Goal: Information Seeking & Learning: Compare options

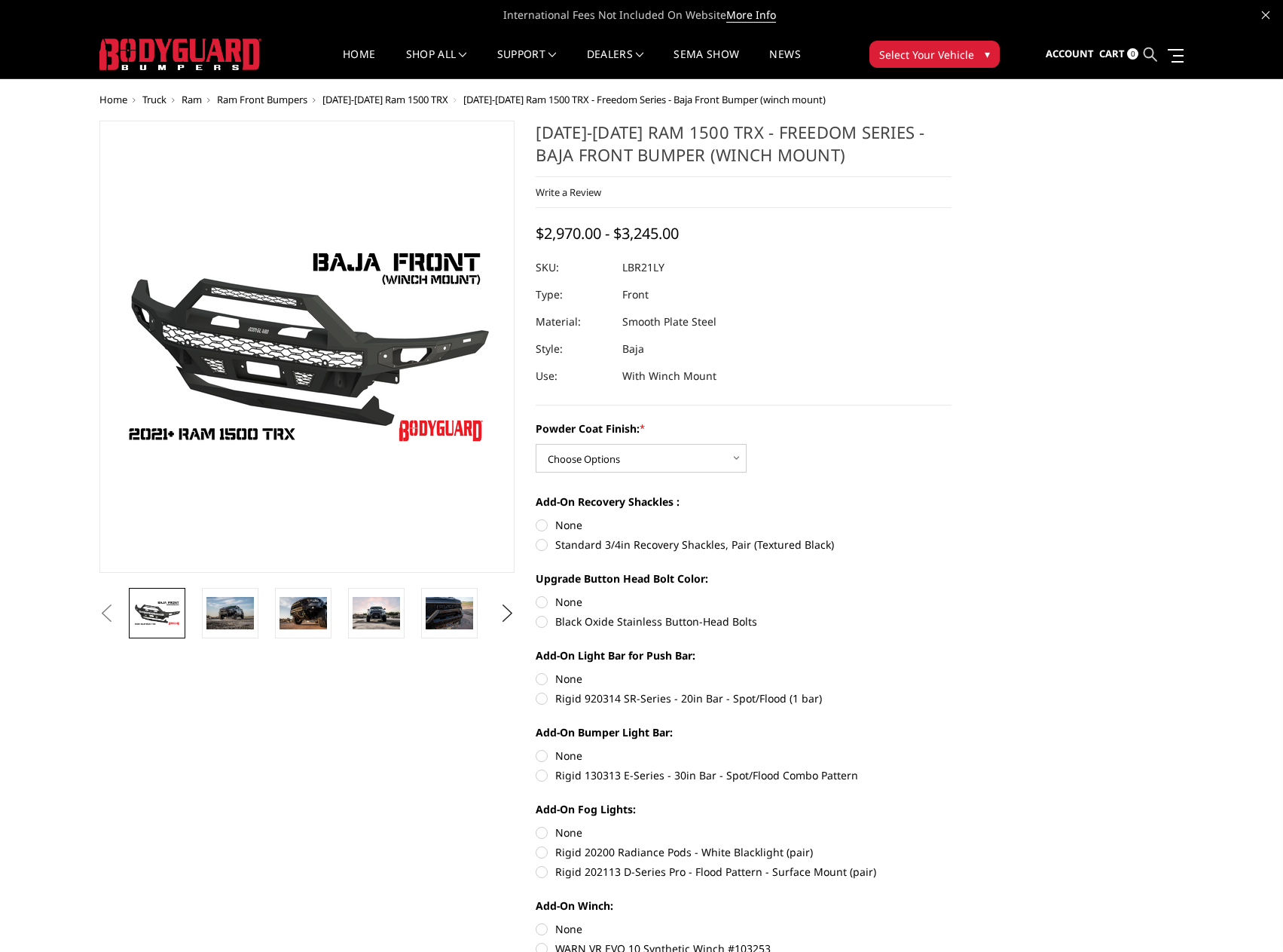
click at [1155, 57] on icon at bounding box center [1150, 54] width 13 height 13
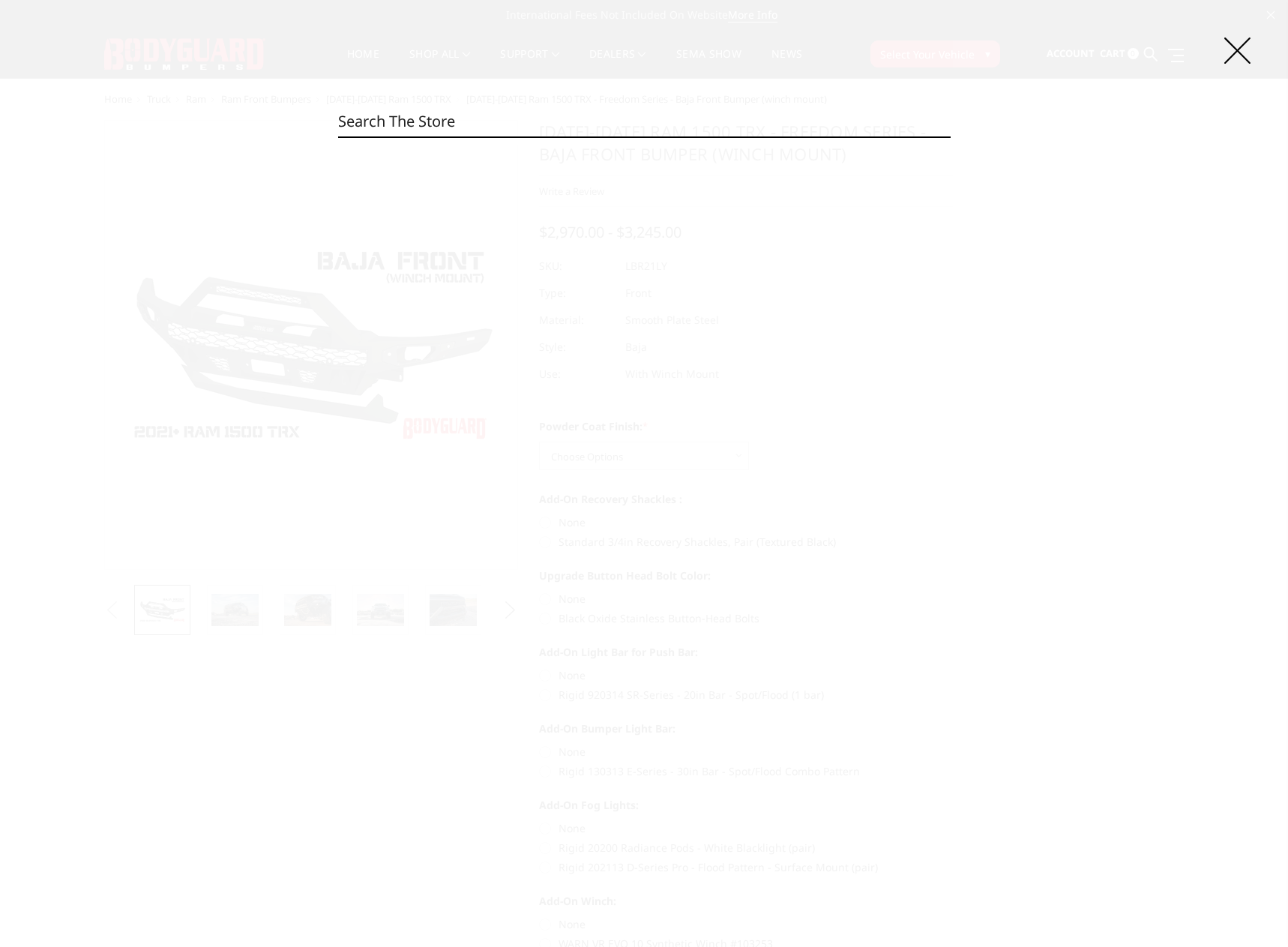
paste input "EEC24BYWTNH"
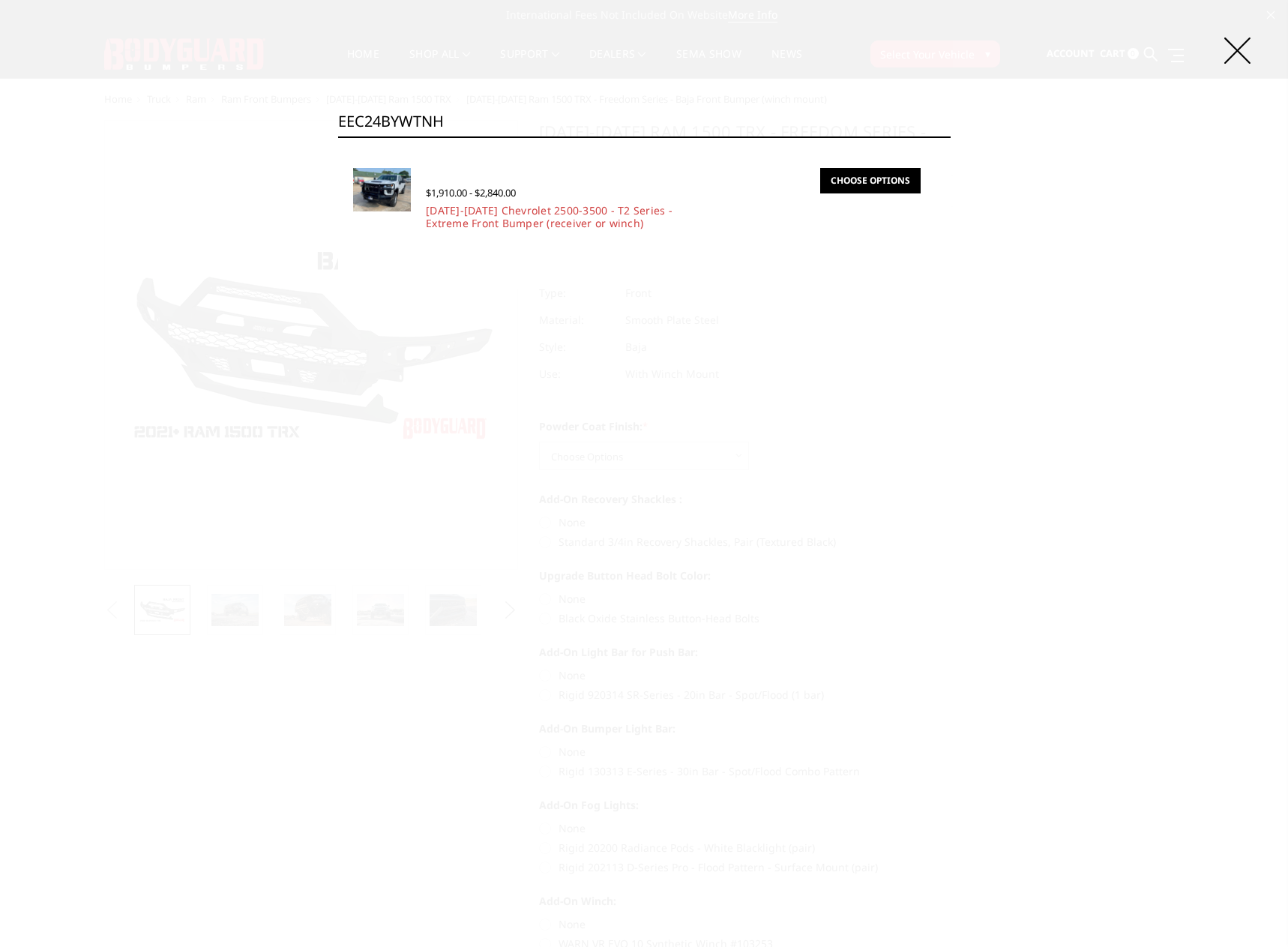
type input "EEC24BYWTNH"
click at [867, 184] on link "Choose Options" at bounding box center [870, 180] width 100 height 25
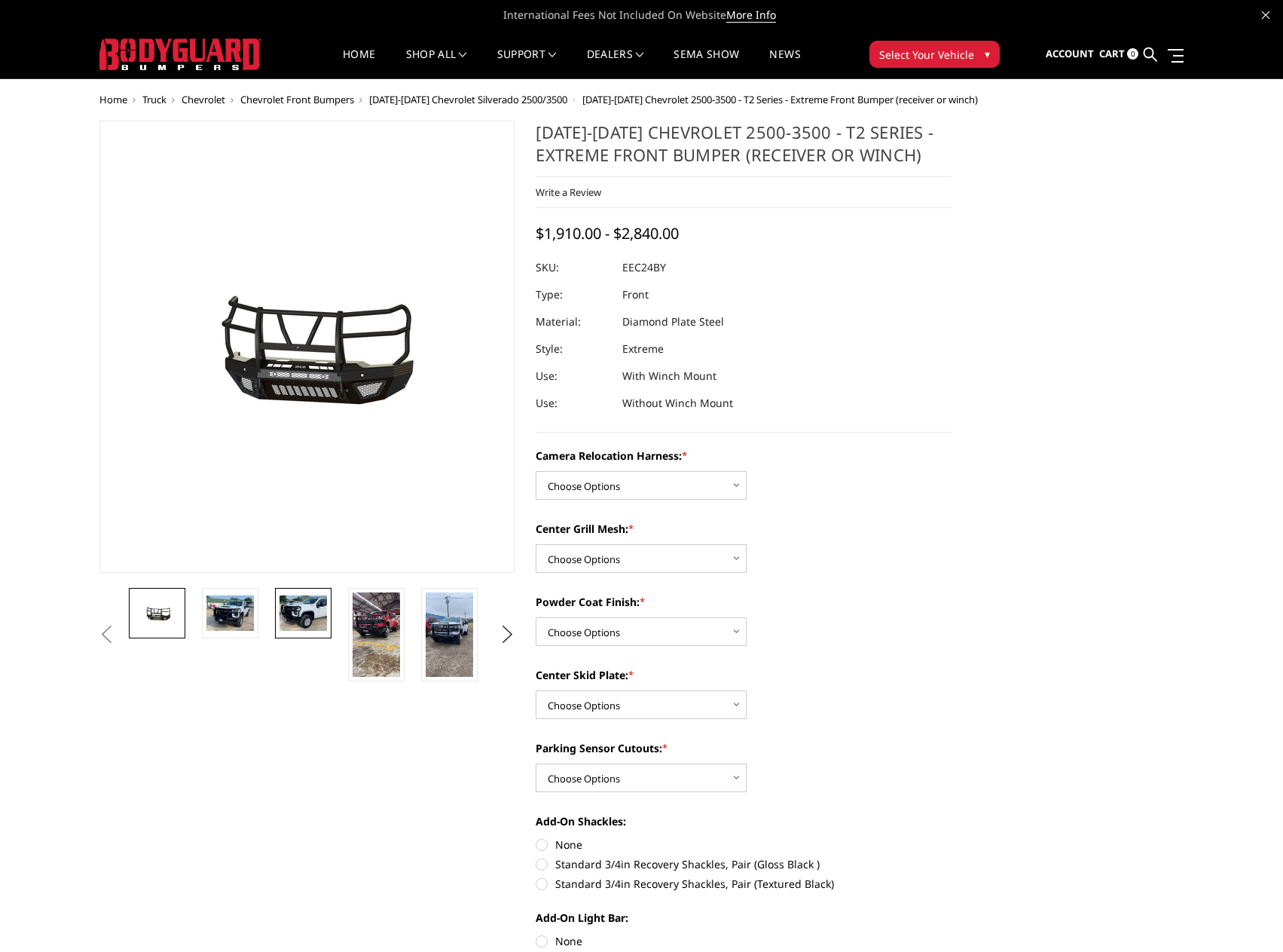
click at [318, 616] on img at bounding box center [303, 613] width 47 height 35
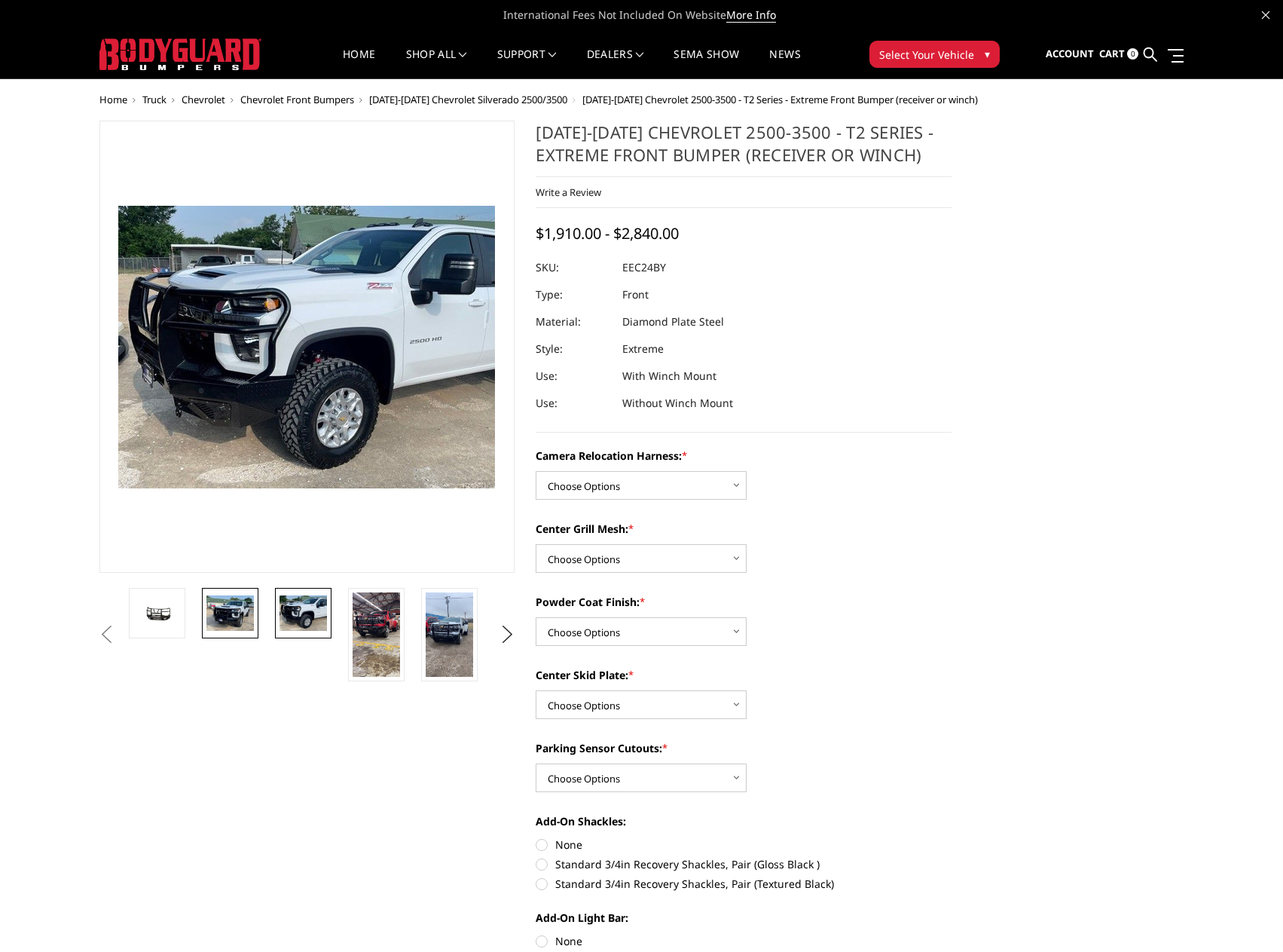
click at [204, 608] on link at bounding box center [230, 613] width 57 height 50
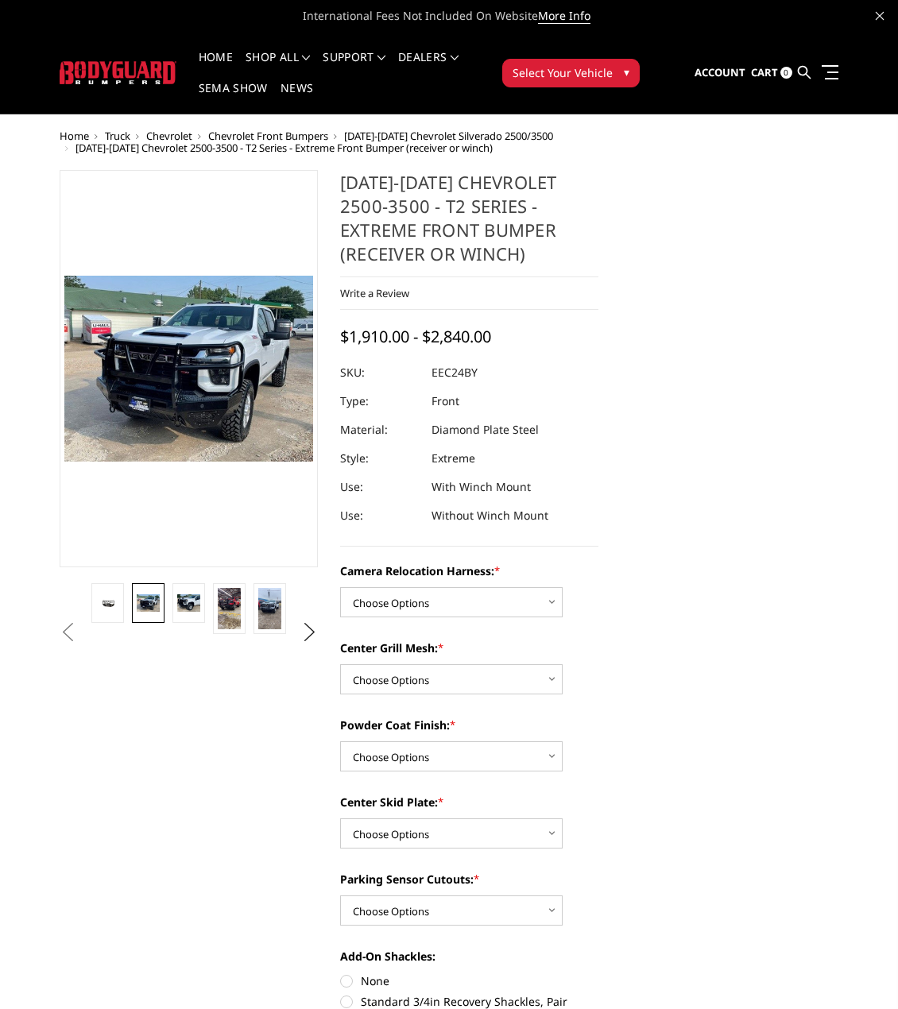
click at [801, 65] on link at bounding box center [804, 72] width 13 height 47
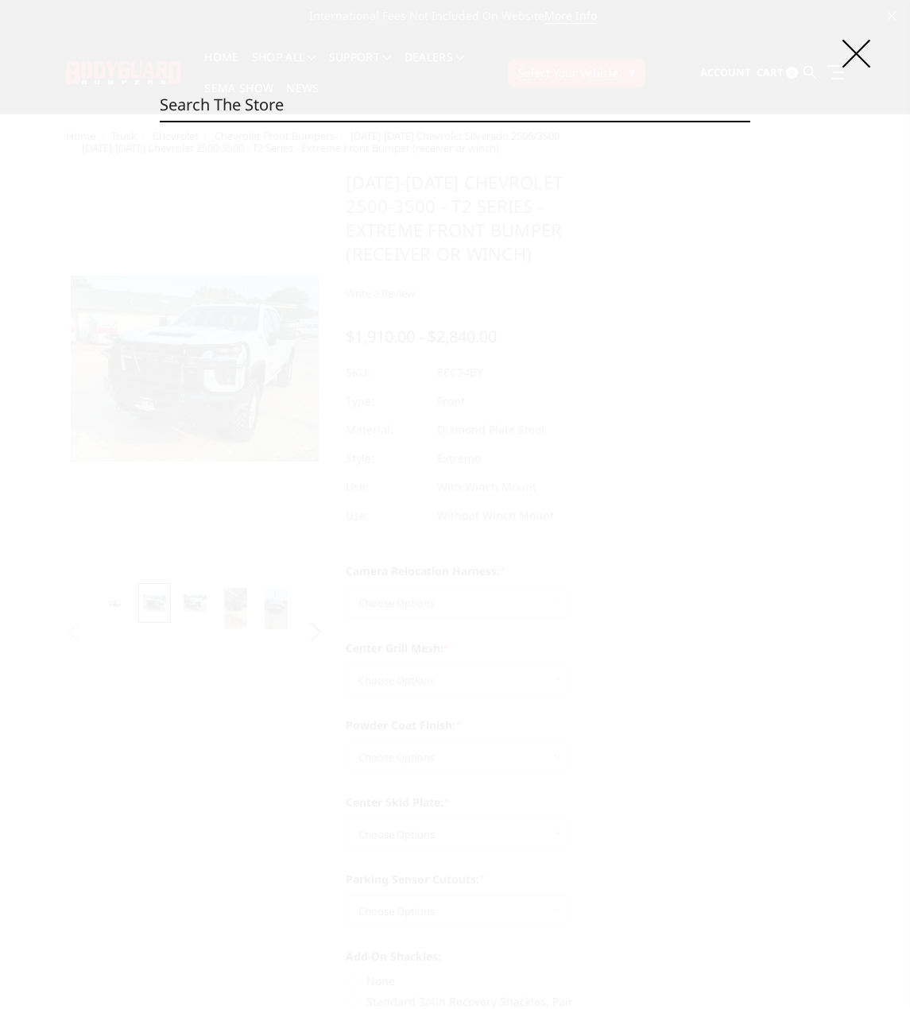
paste input "LBR21LYTNB"
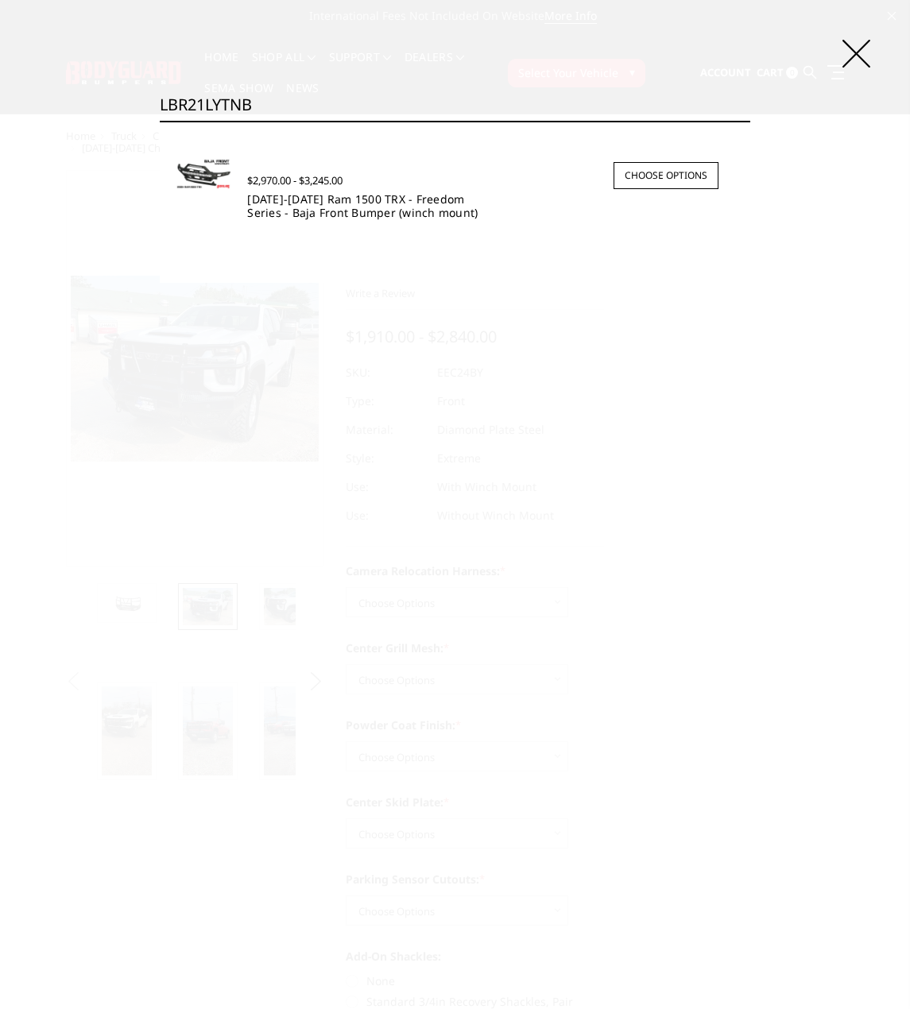
type input "LBR21LYTNB"
click at [339, 197] on link "2021-2024 Ram 1500 TRX - Freedom Series - Baja Front Bumper (winch mount)" at bounding box center [362, 206] width 230 height 29
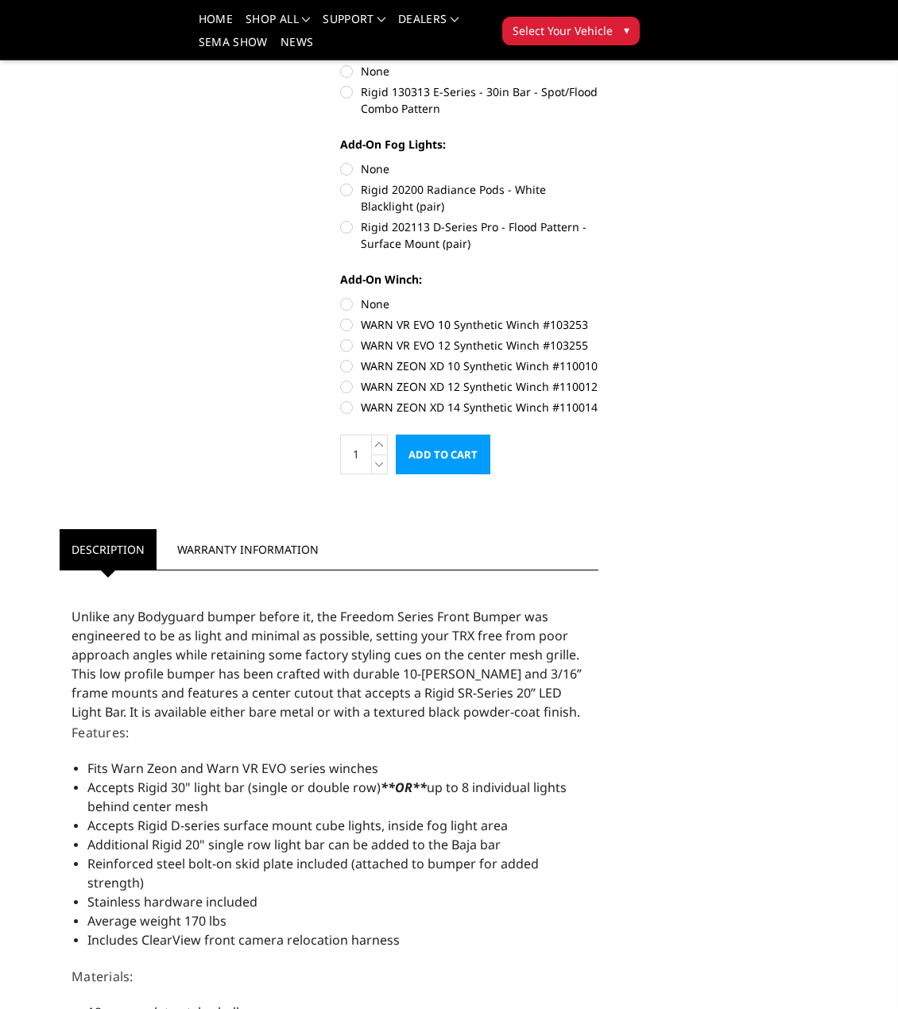
scroll to position [1113, 0]
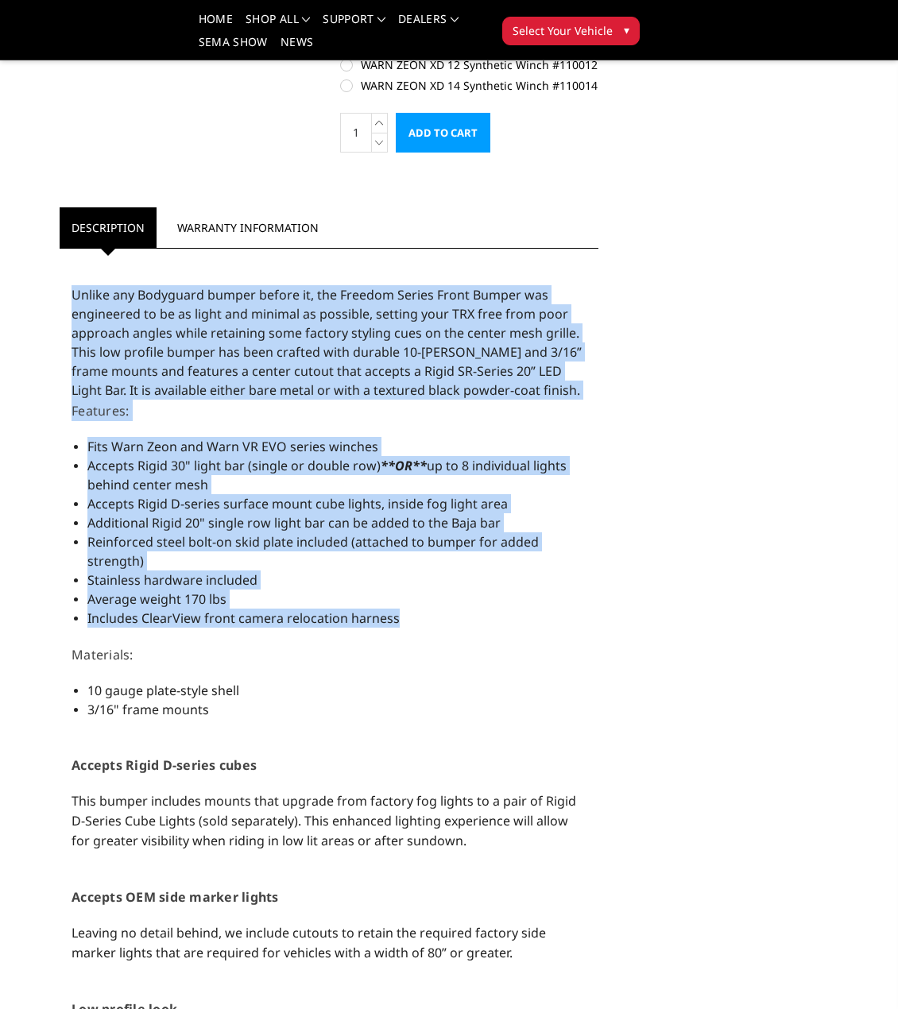
drag, startPoint x: 68, startPoint y: 296, endPoint x: 411, endPoint y: 625, distance: 475.5
copy div "Unlike any Bodyguard bumper before it, the Freedom Series Front Bumper was engi…"
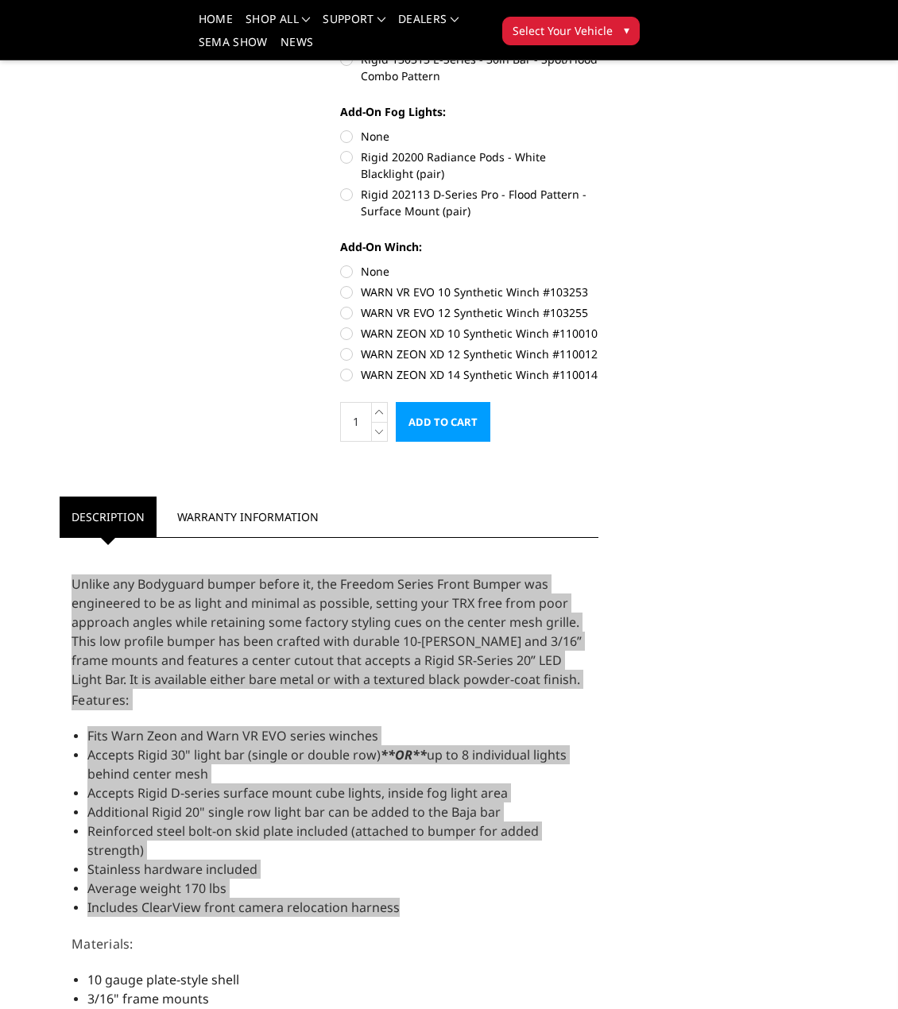
scroll to position [795, 0]
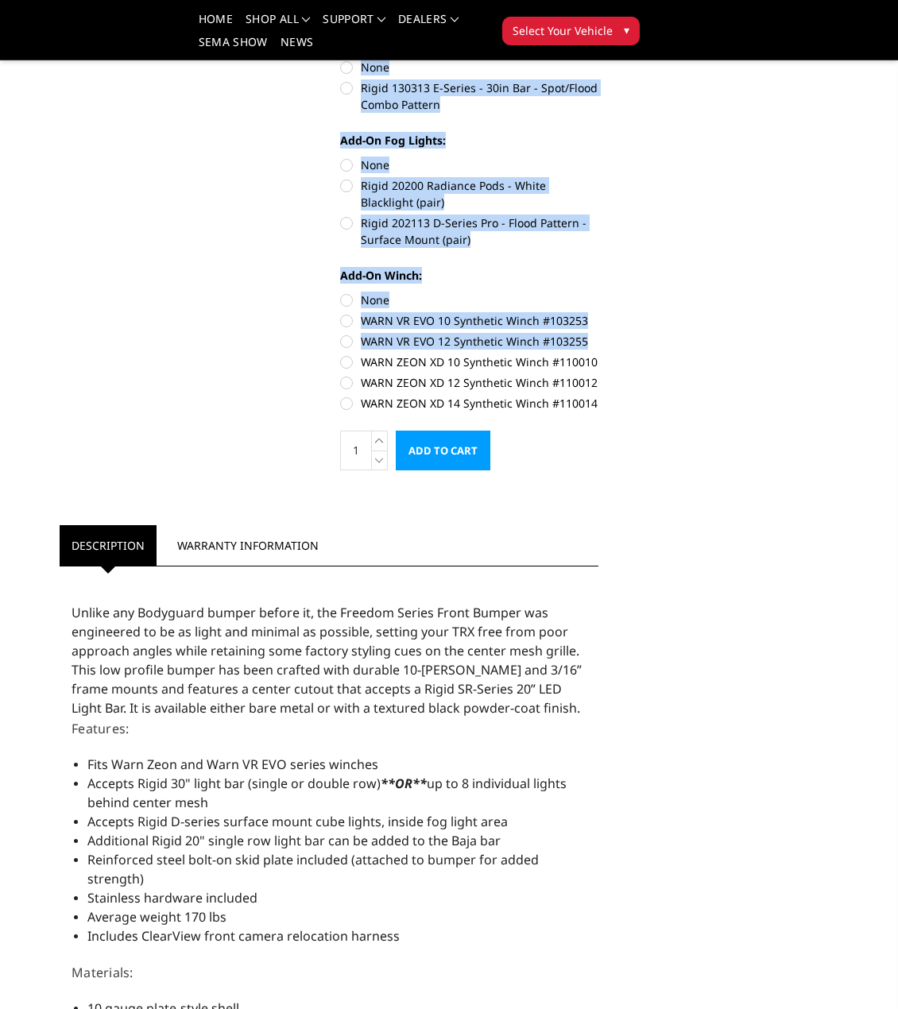
drag, startPoint x: 631, startPoint y: 346, endPoint x: 587, endPoint y: 351, distance: 44.1
click at [587, 351] on div "Previous" at bounding box center [448, 750] width 801 height 2866
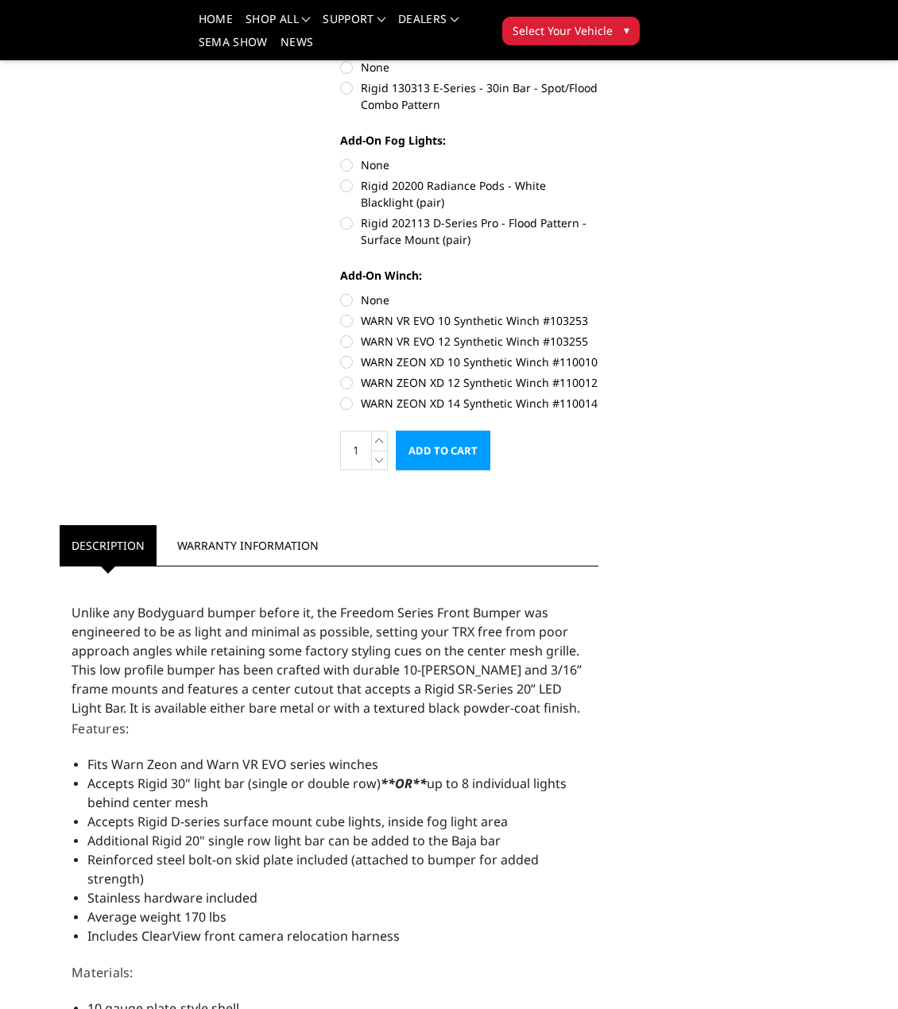
click at [612, 351] on div "Previous" at bounding box center [448, 750] width 801 height 2866
drag, startPoint x: 586, startPoint y: 345, endPoint x: 547, endPoint y: 342, distance: 39.1
copy label "103255"
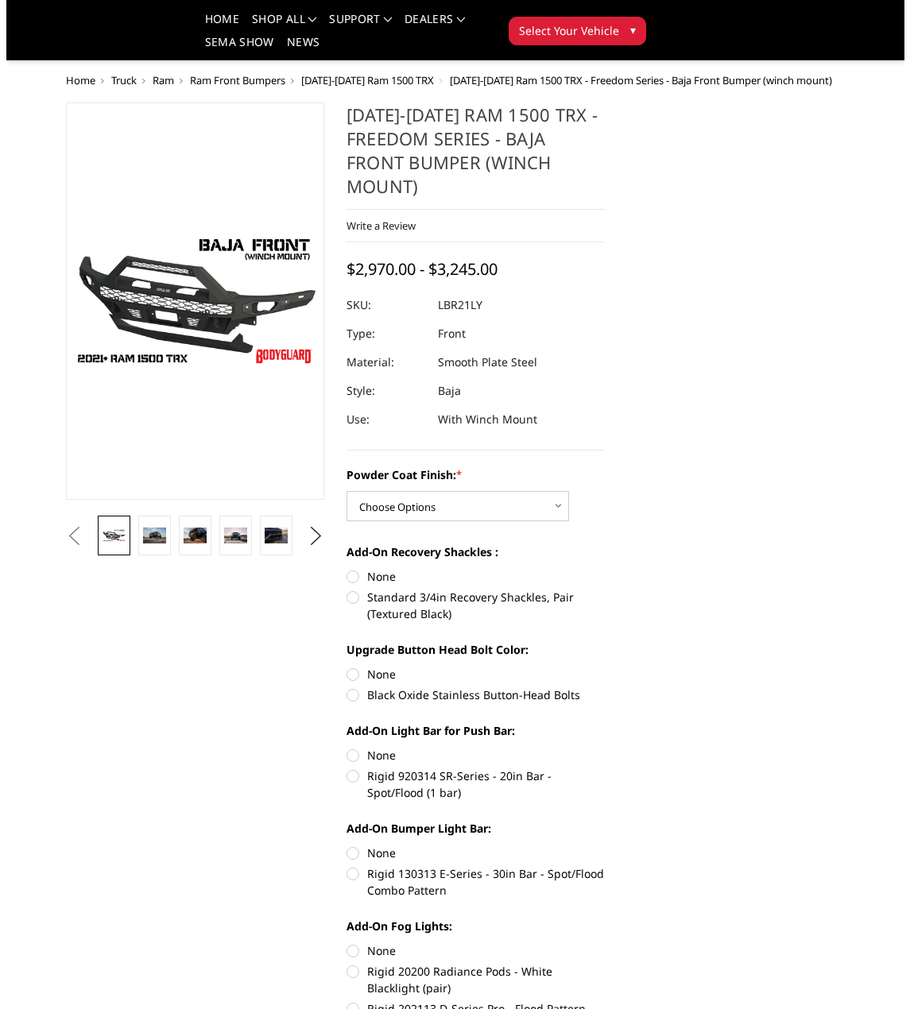
scroll to position [0, 0]
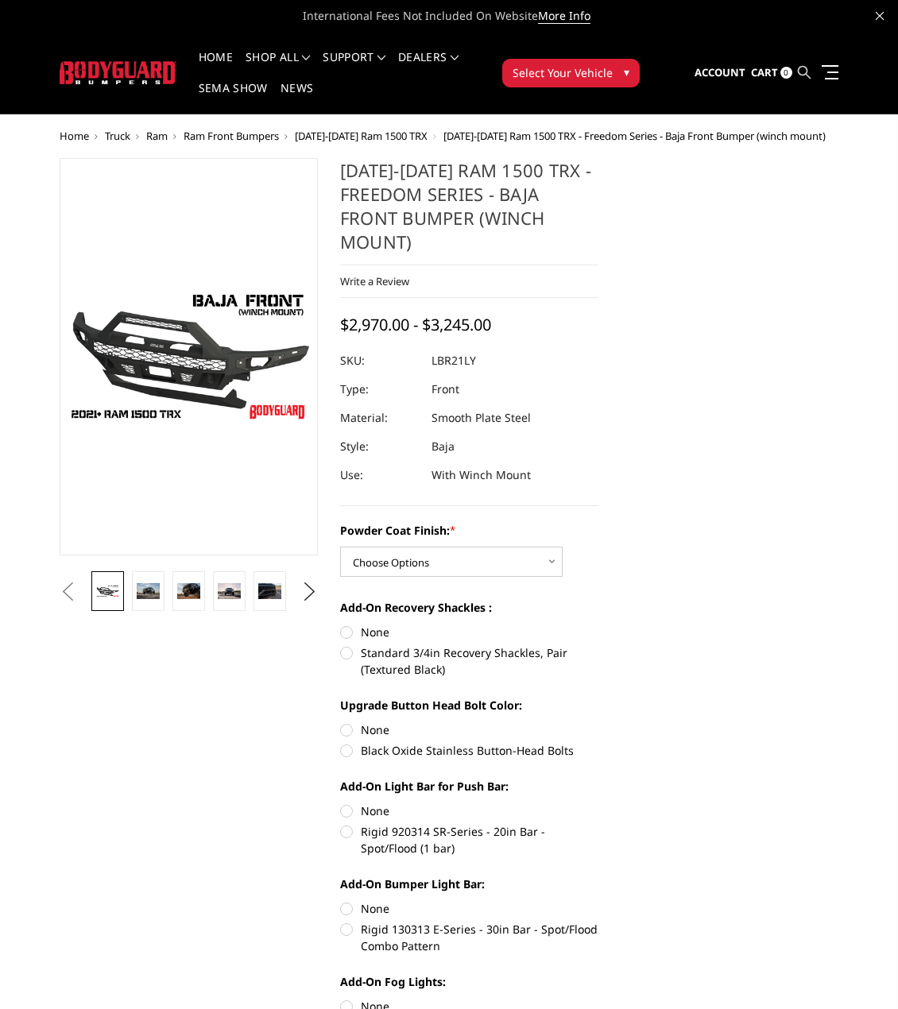
click at [809, 68] on icon at bounding box center [804, 72] width 13 height 13
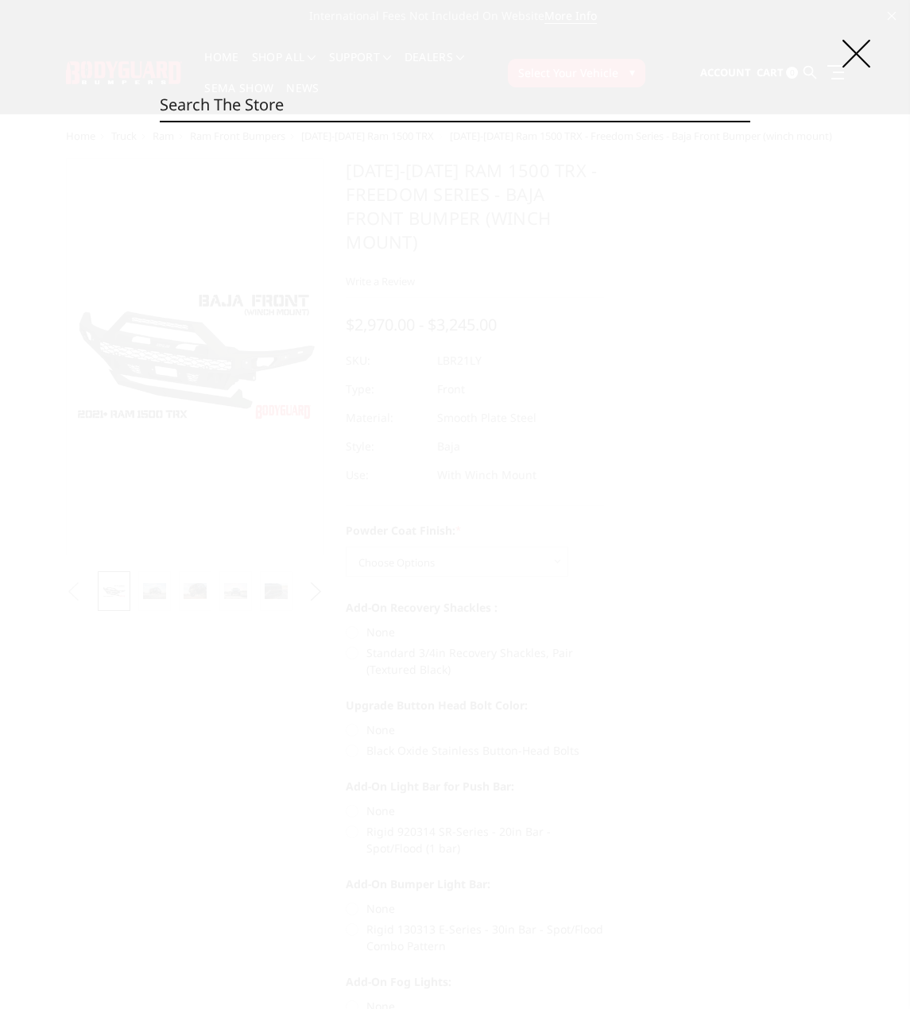
paste input "LBF21MYBNB"
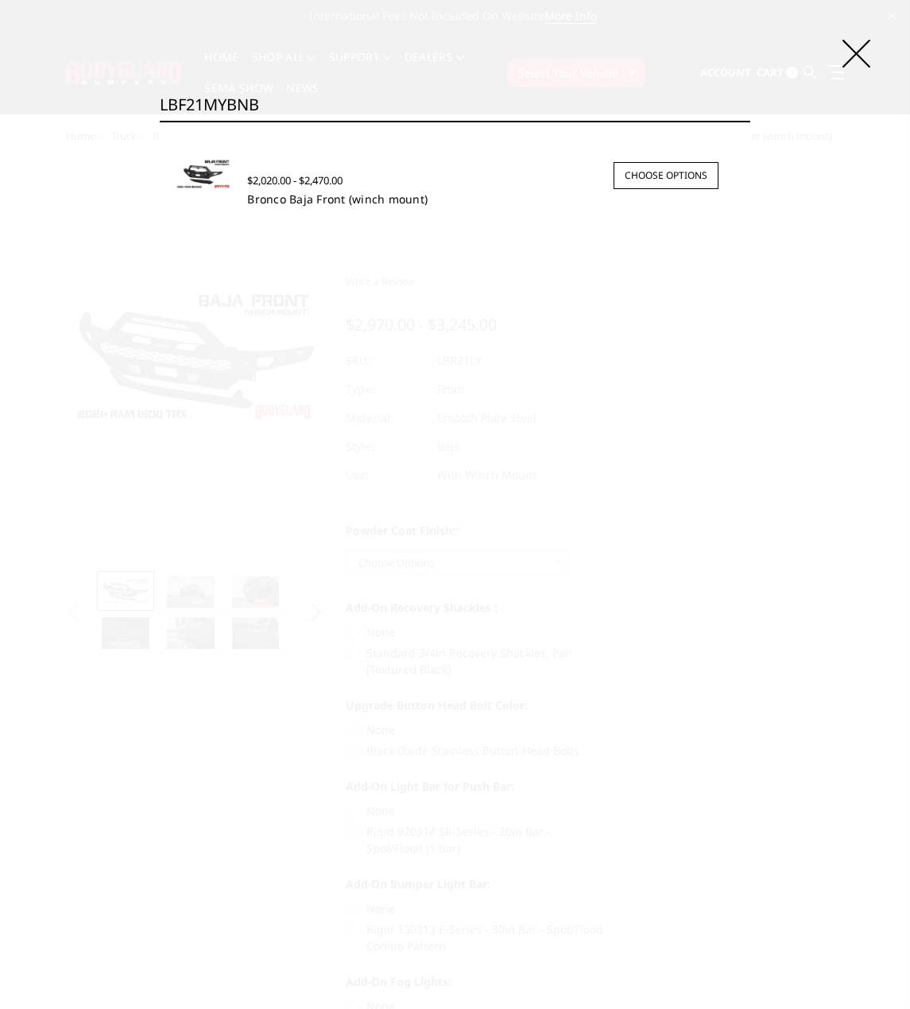
type input "LBF21MYBNB"
click at [308, 199] on link "Bronco Baja Front (winch mount)" at bounding box center [337, 199] width 180 height 15
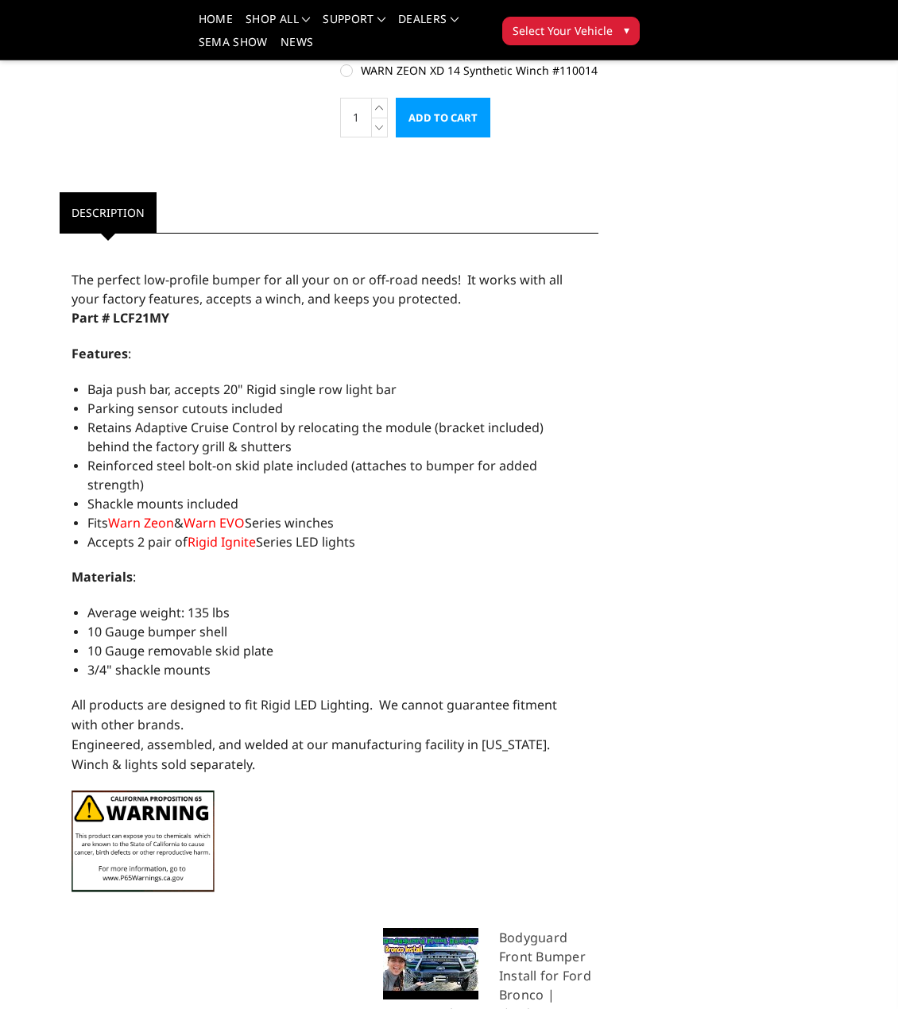
scroll to position [1192, 0]
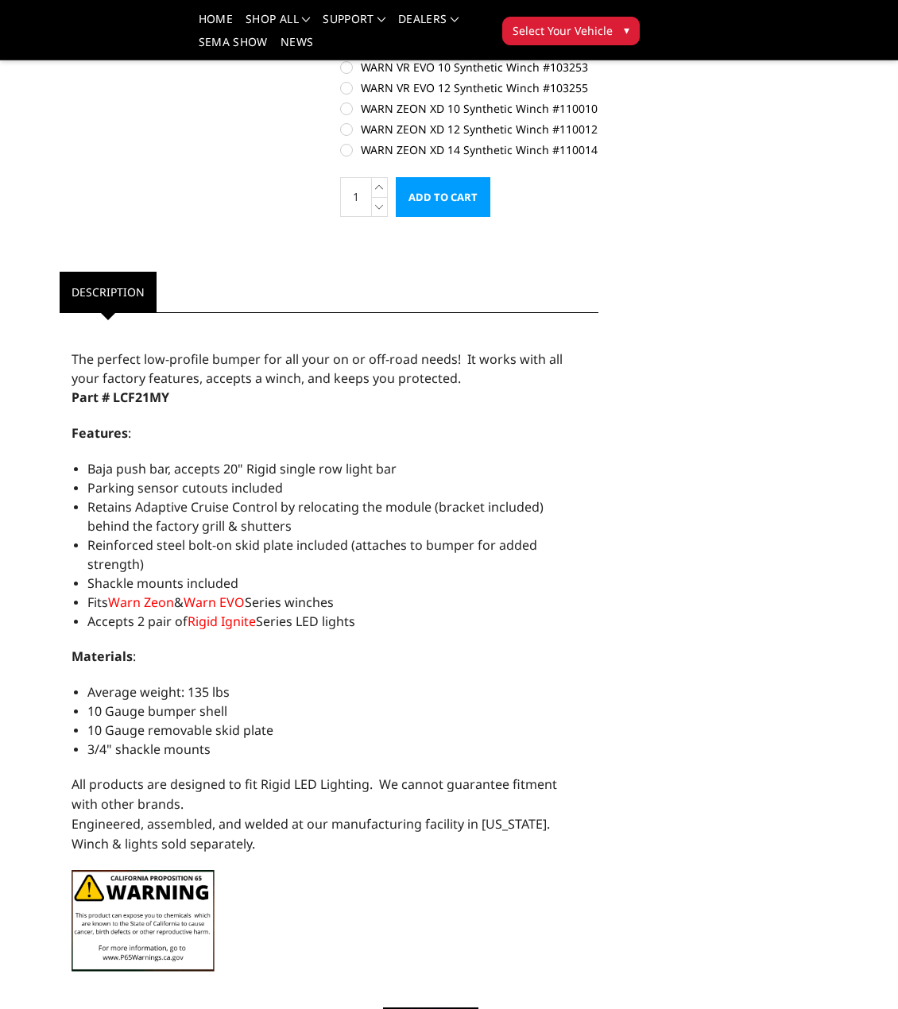
drag, startPoint x: 68, startPoint y: 346, endPoint x: 290, endPoint y: 581, distance: 322.7
click at [394, 603] on div "The perfect low-profile bumper for all your on or off-road needs! It works with…" at bounding box center [329, 653] width 539 height 664
copy div "The perfect low-profile bumper for all your on or off-road needs! It works with…"
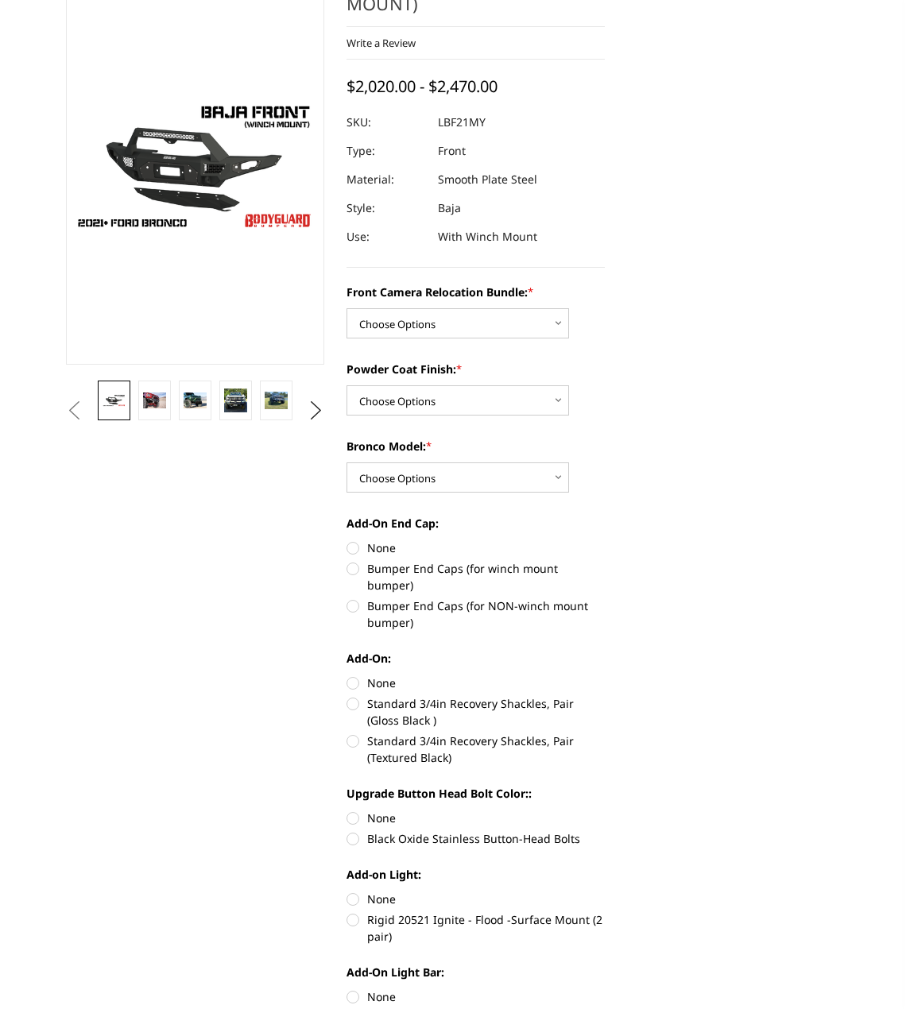
scroll to position [0, 0]
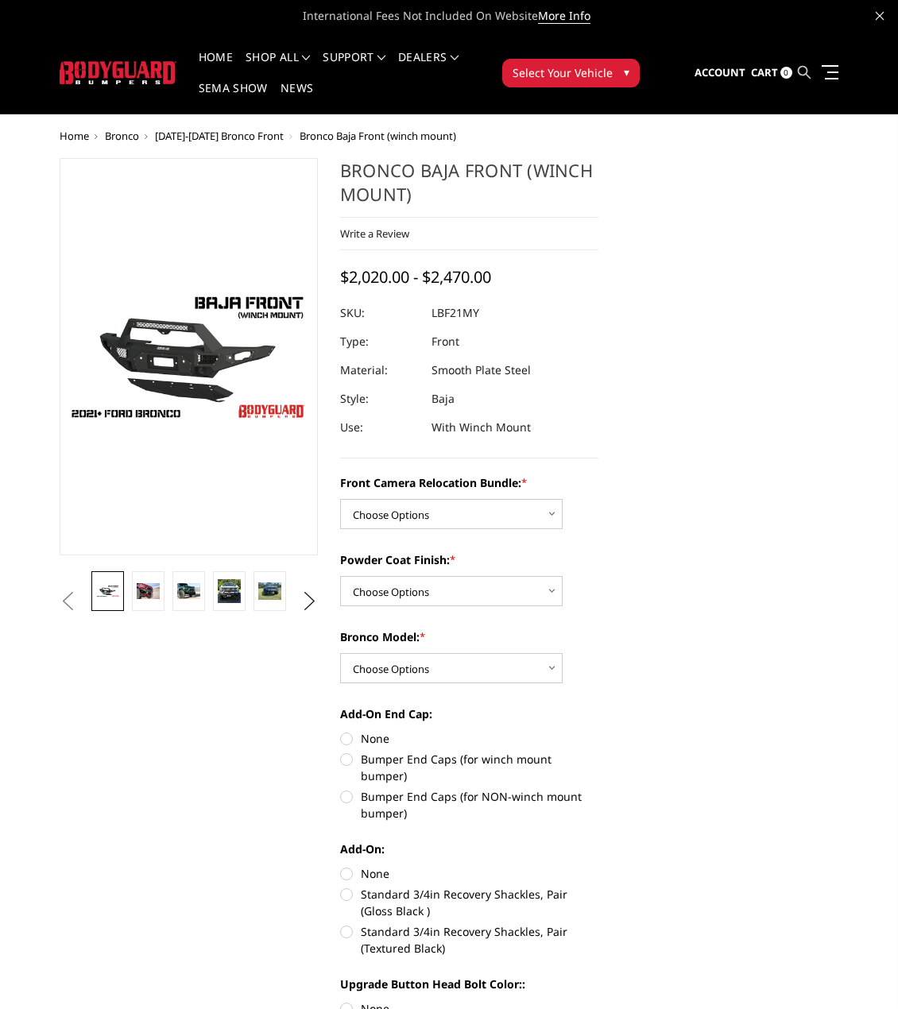
click at [802, 70] on icon at bounding box center [804, 72] width 13 height 13
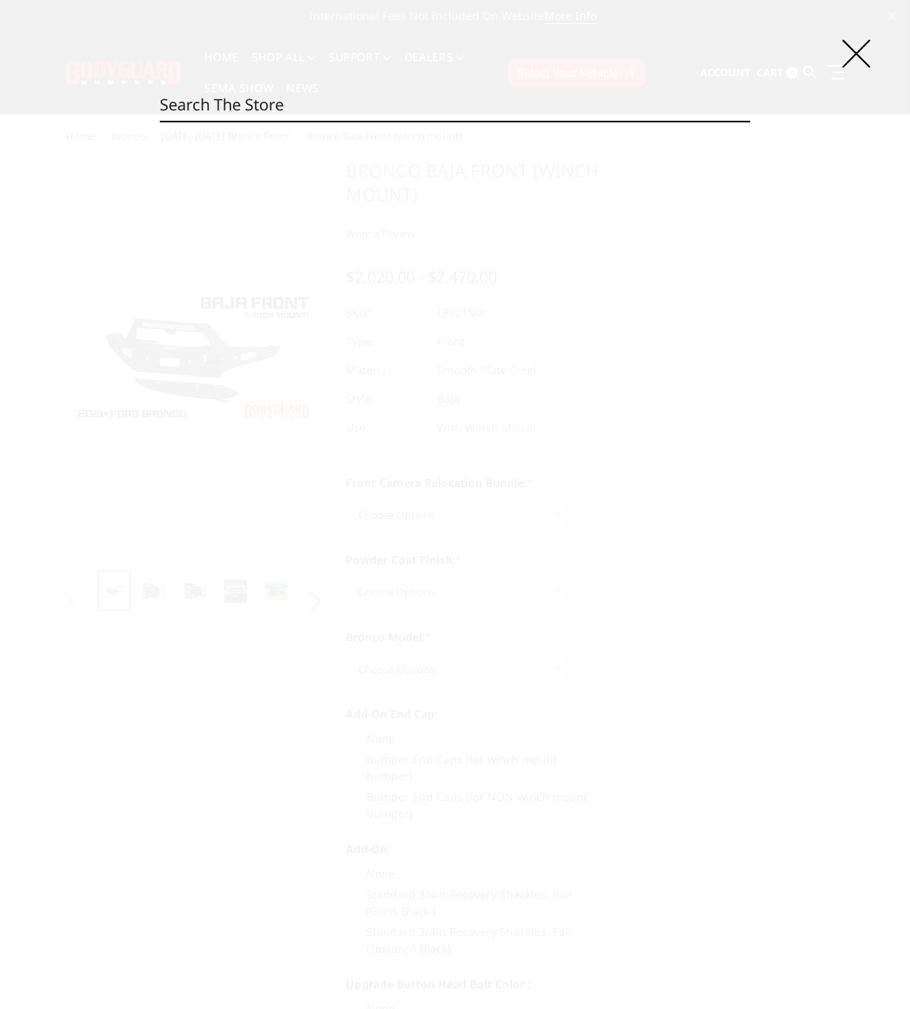
paste input "LBF21MYBNB-R"
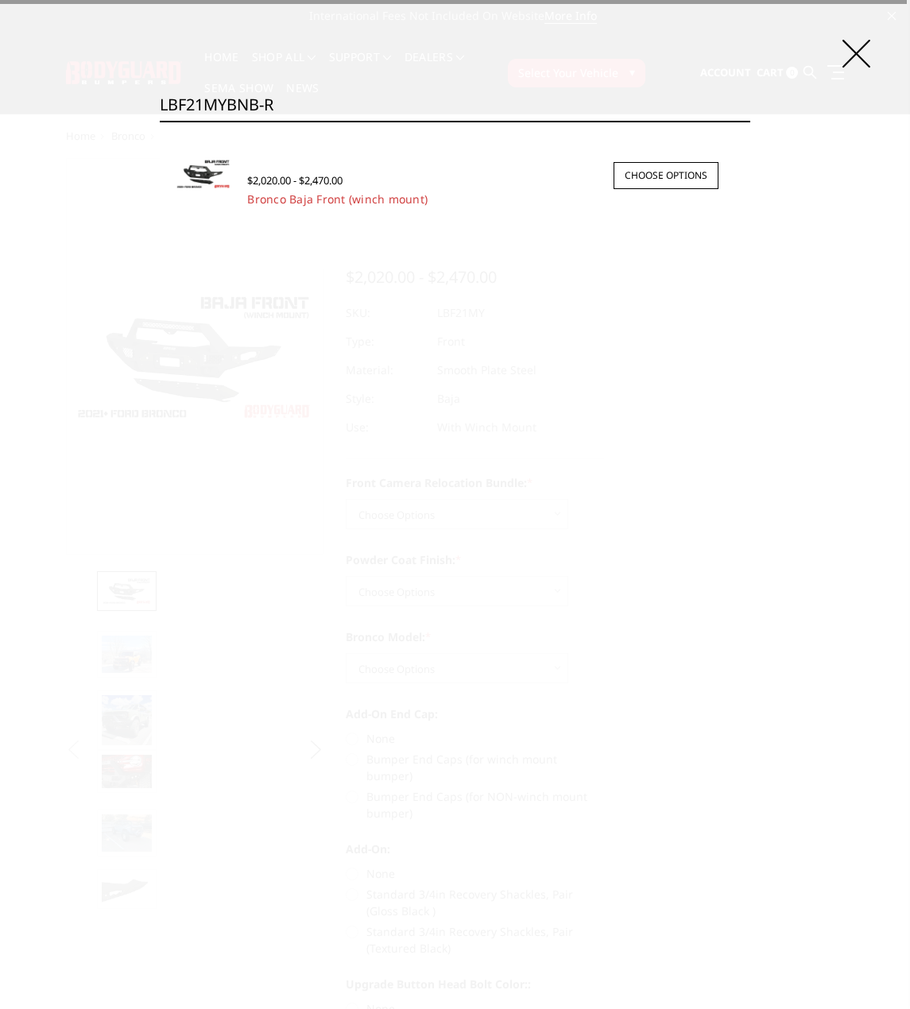
type input "LBF21MYBNB-R"
click at [304, 183] on span "$2,020.00 - $2,470.00" at bounding box center [294, 180] width 95 height 14
click at [352, 196] on link "Bronco Baja Front (winch mount)" at bounding box center [337, 199] width 180 height 15
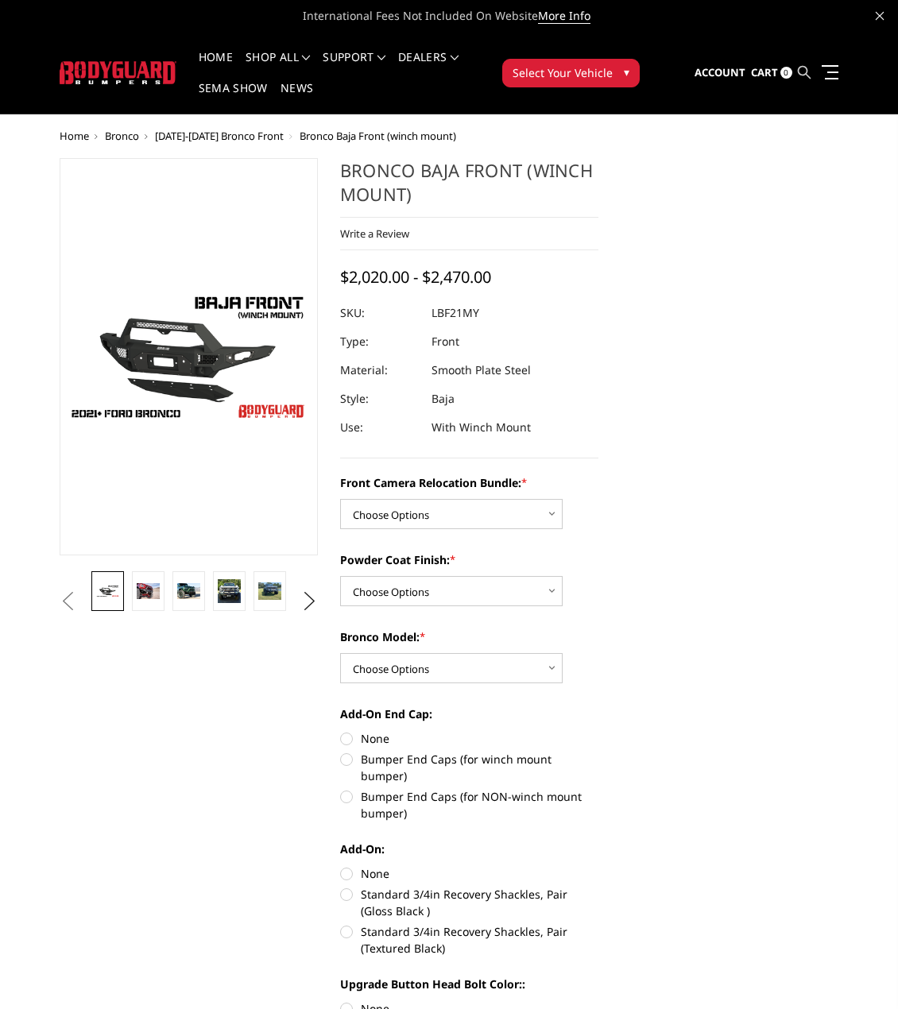
click at [803, 66] on icon at bounding box center [804, 72] width 13 height 13
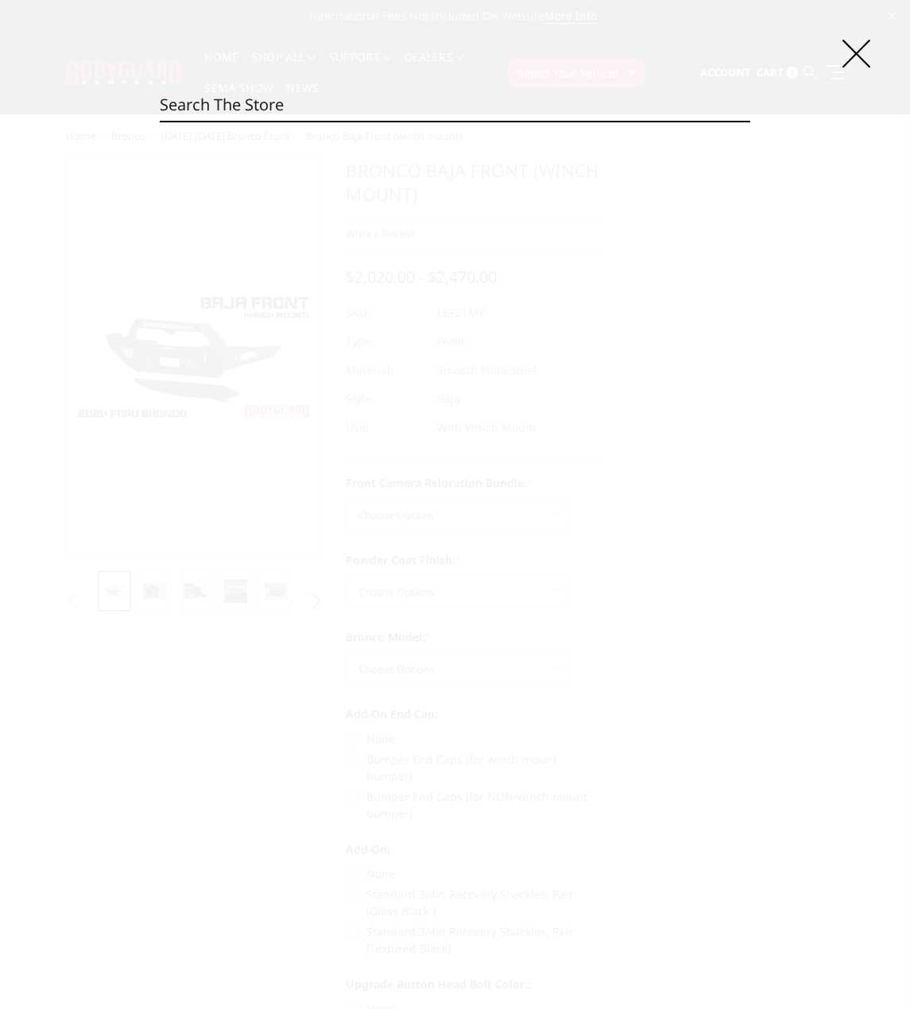
drag, startPoint x: 582, startPoint y: 81, endPoint x: 292, endPoint y: 106, distance: 291.2
click at [292, 107] on input "Search" at bounding box center [455, 105] width 590 height 32
paste input "LBF21MYBNN"
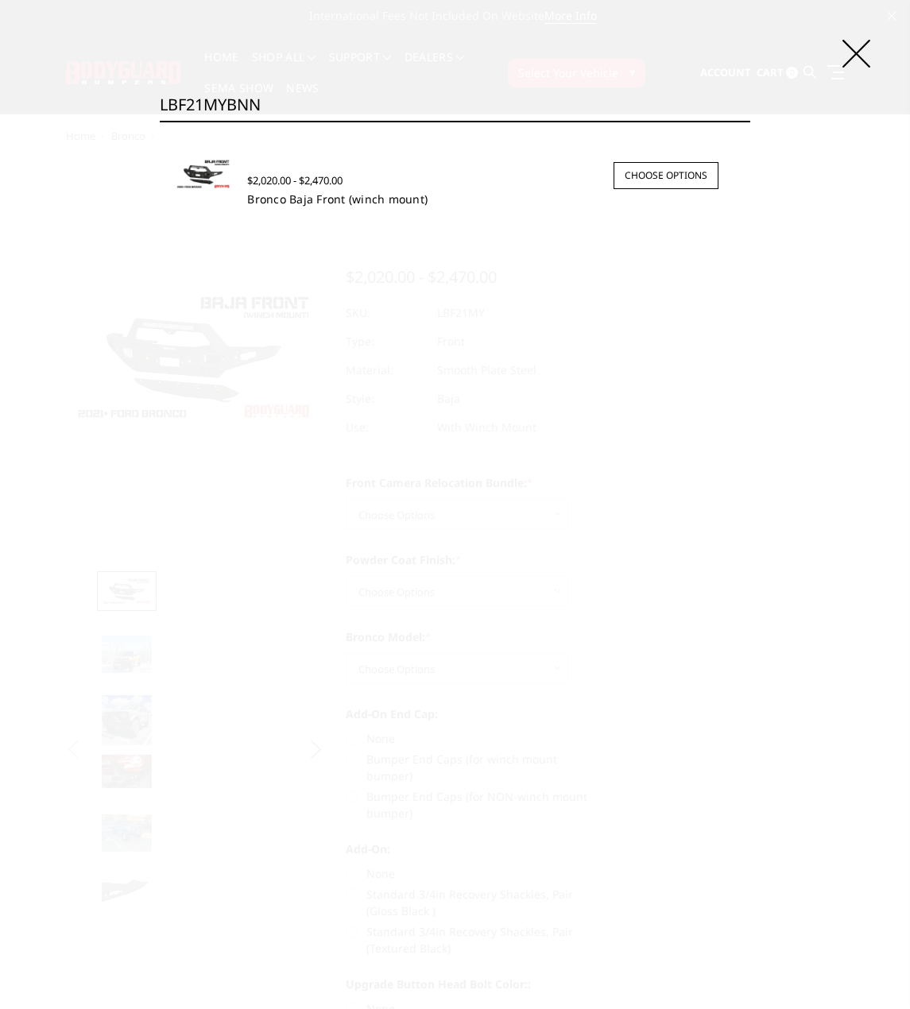
type input "LBF21MYBNN"
click at [312, 195] on link "Bronco Baja Front (winch mount)" at bounding box center [337, 199] width 180 height 15
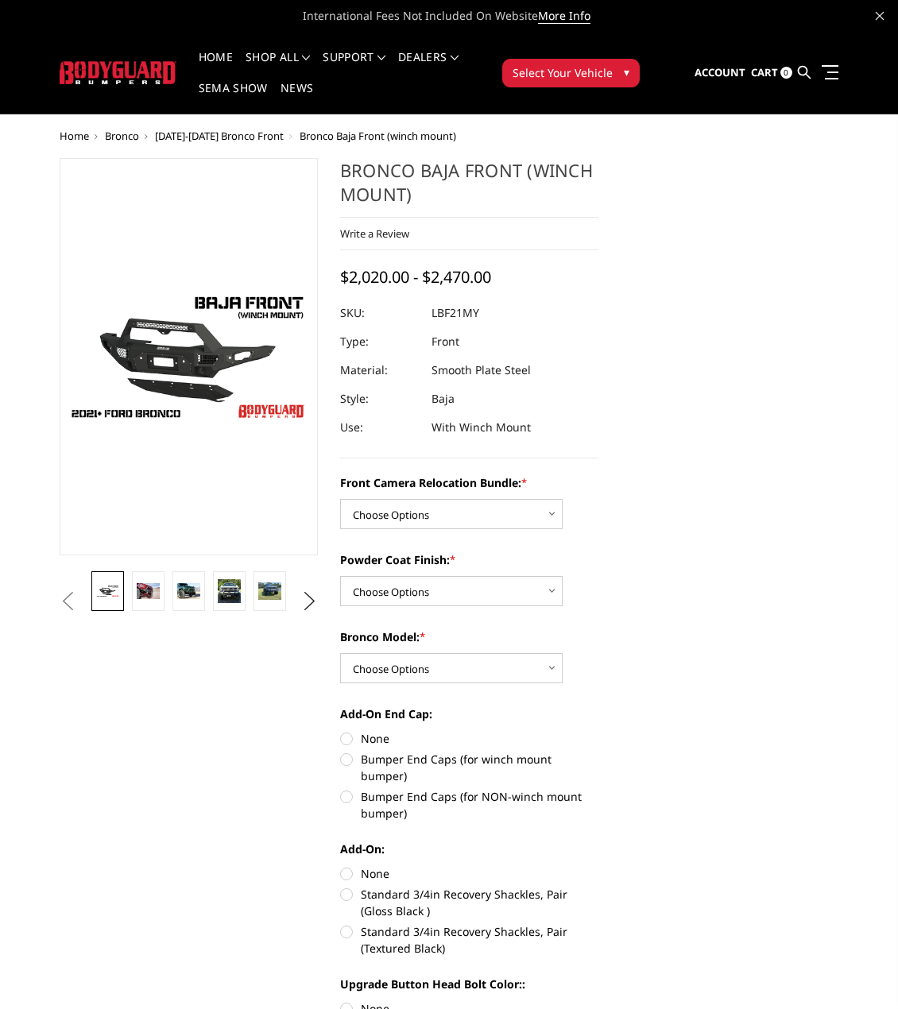
click at [811, 76] on link at bounding box center [804, 72] width 13 height 47
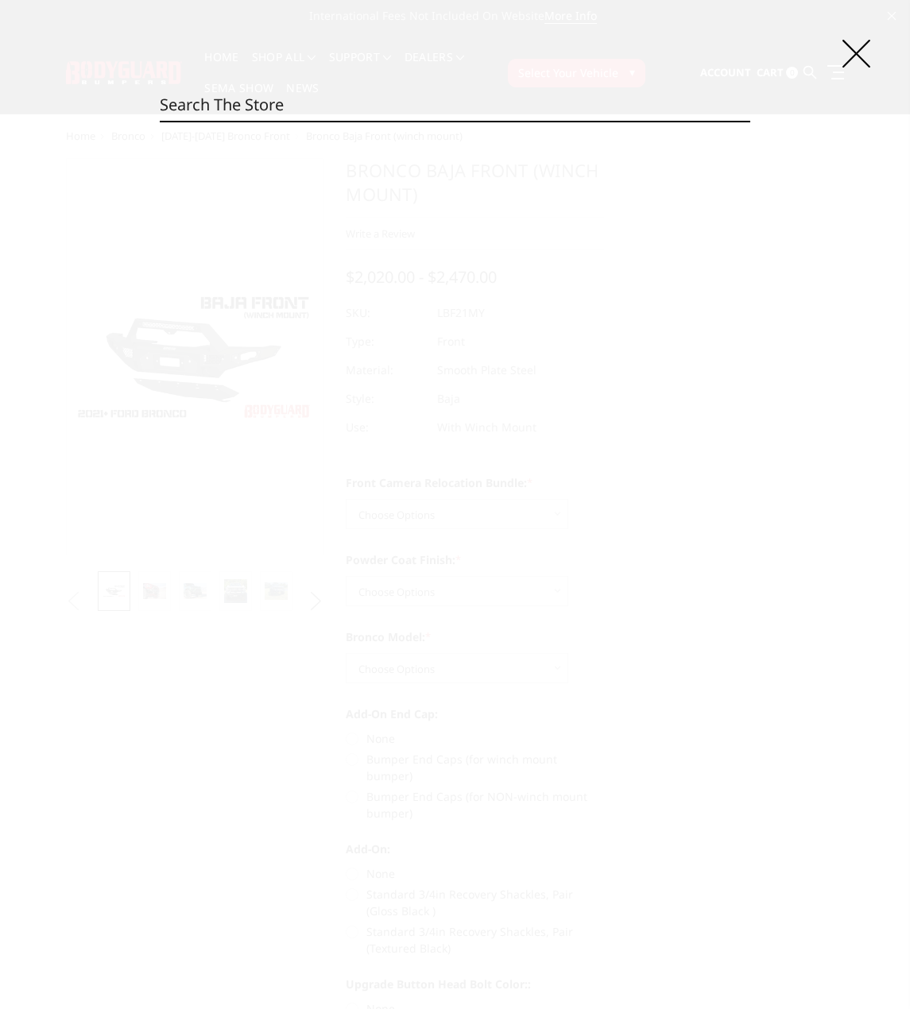
paste input "LBF21MYTNB"
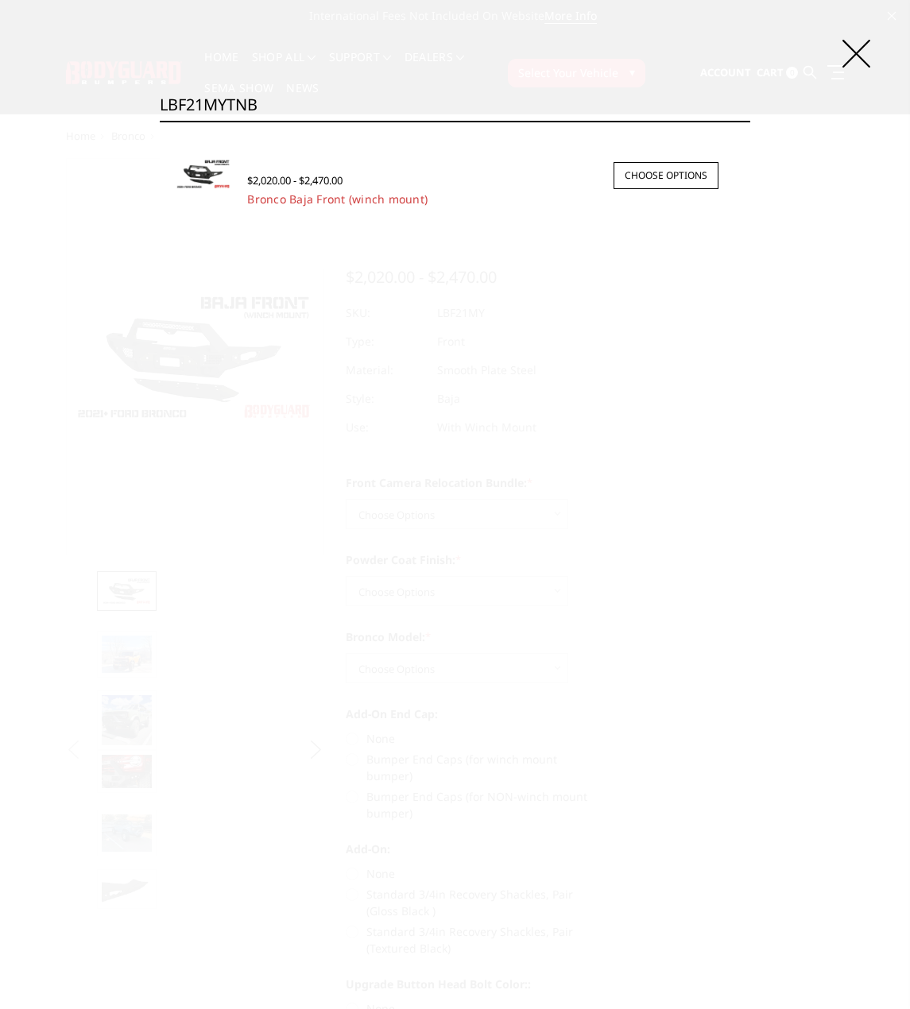
type input "LBF21MYTNB"
click at [319, 188] on div "$2,020.00 - $2,470.00" at bounding box center [294, 181] width 95 height 16
click at [331, 205] on link "Bronco Baja Front (winch mount)" at bounding box center [337, 199] width 180 height 15
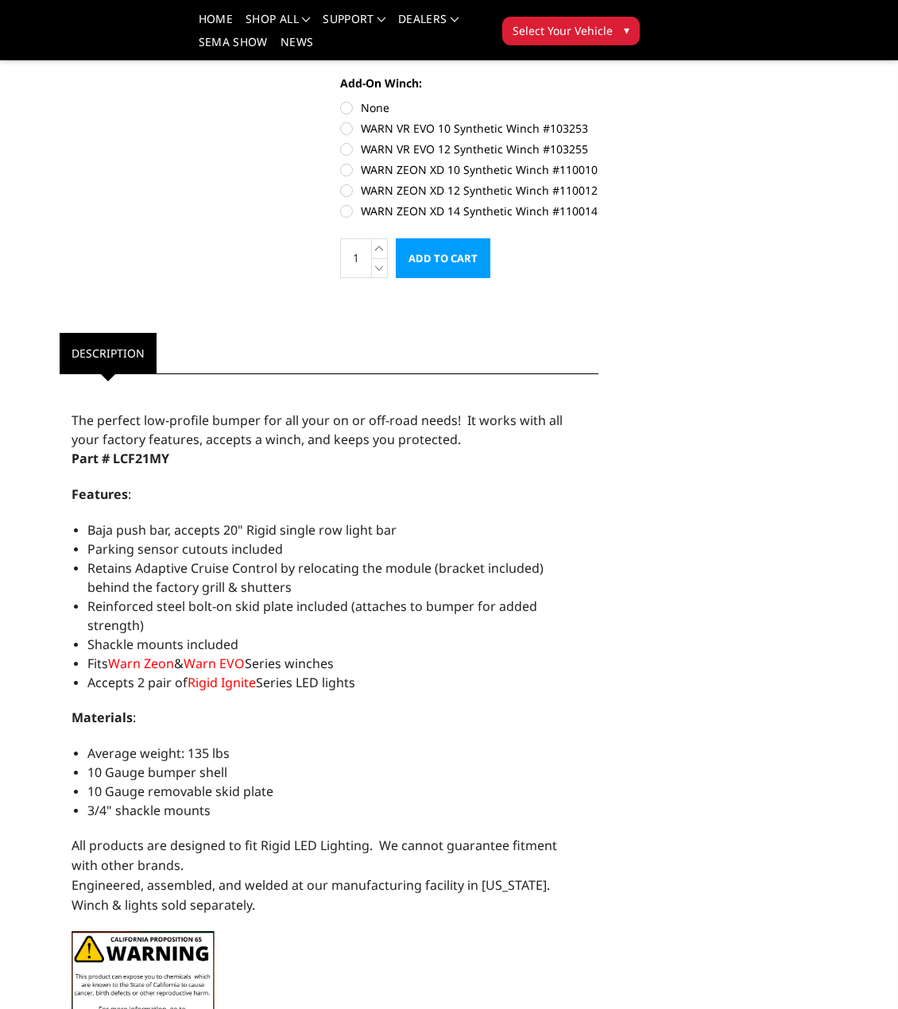
scroll to position [1113, 0]
